Goal: Understand process/instructions: Learn how to perform a task or action

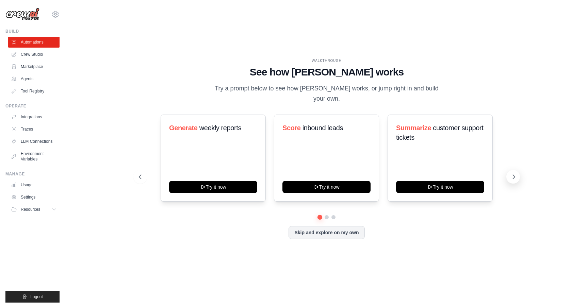
click at [513, 175] on icon at bounding box center [514, 177] width 2 height 4
click at [137, 174] on icon at bounding box center [139, 176] width 7 height 7
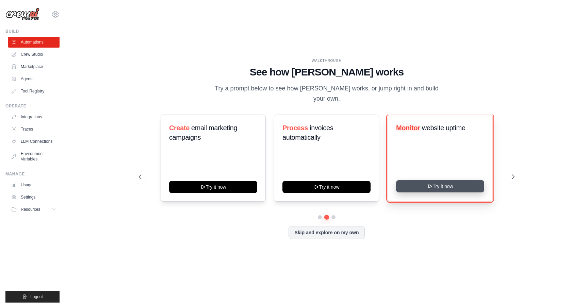
click at [434, 180] on button "Try it now" at bounding box center [440, 186] width 88 height 12
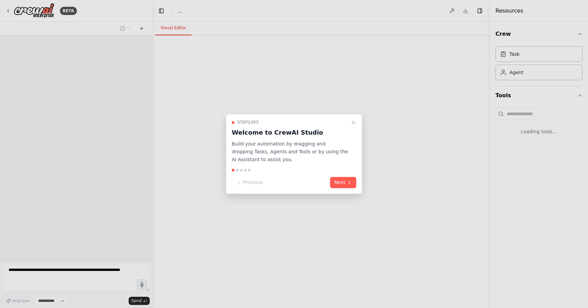
select select "****"
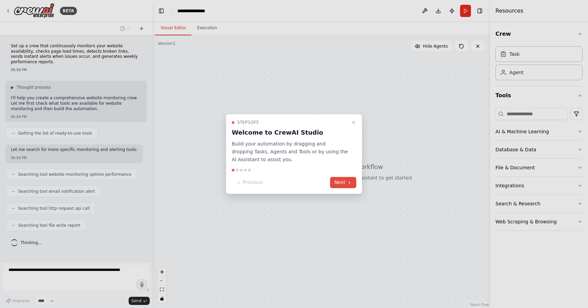
click at [344, 183] on button "Next" at bounding box center [343, 182] width 26 height 11
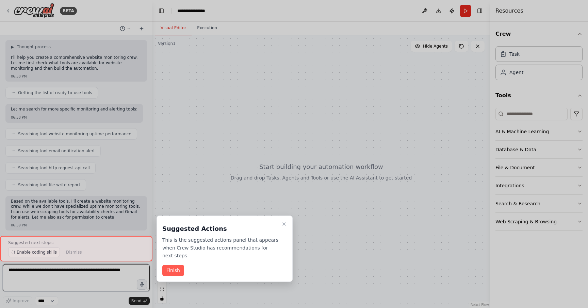
scroll to position [46, 0]
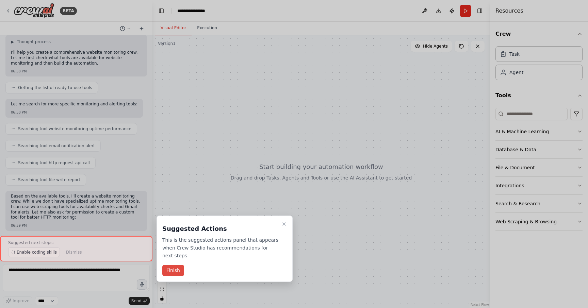
click at [179, 271] on button "Finish" at bounding box center [173, 270] width 22 height 11
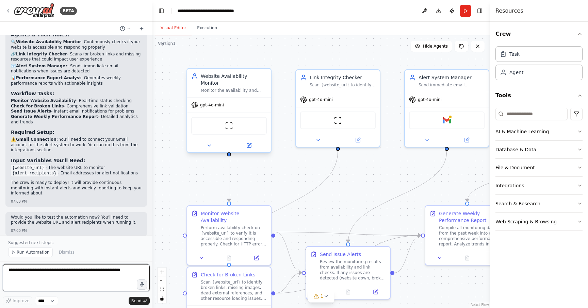
scroll to position [617, 0]
